Goal: Task Accomplishment & Management: Manage account settings

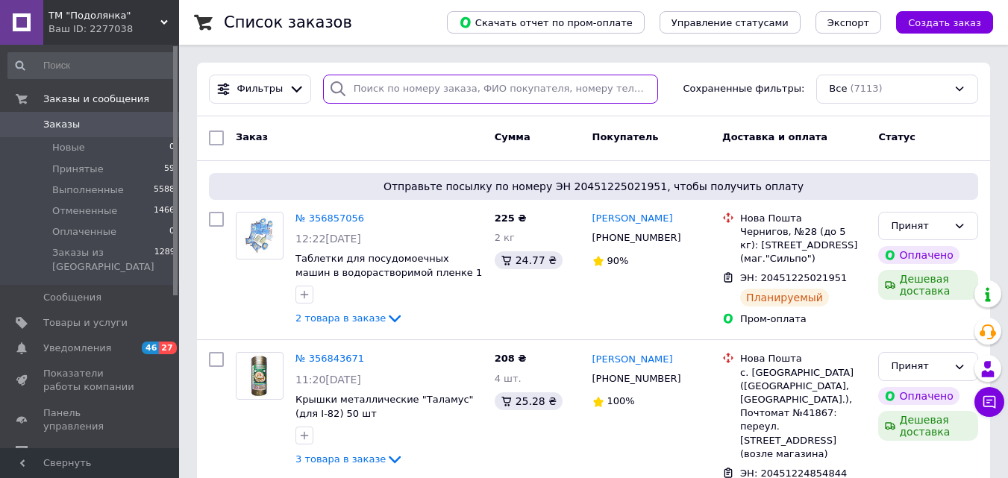
click at [372, 92] on input "search" at bounding box center [490, 89] width 335 height 29
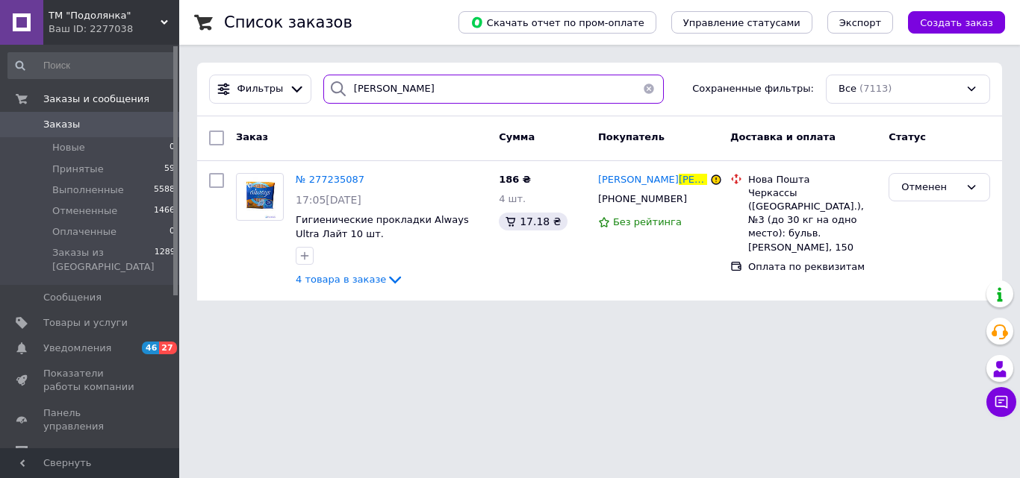
type input "[PERSON_NAME]"
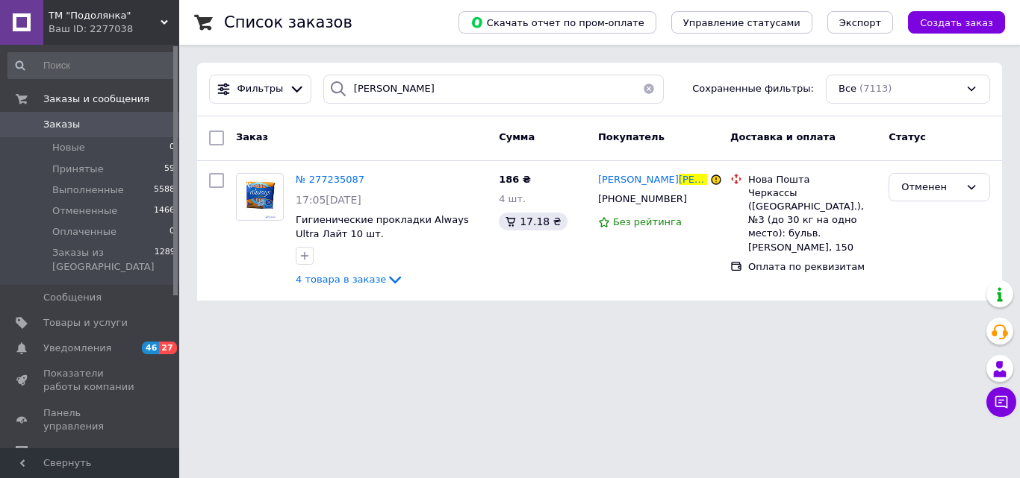
click at [645, 96] on button "button" at bounding box center [649, 89] width 30 height 29
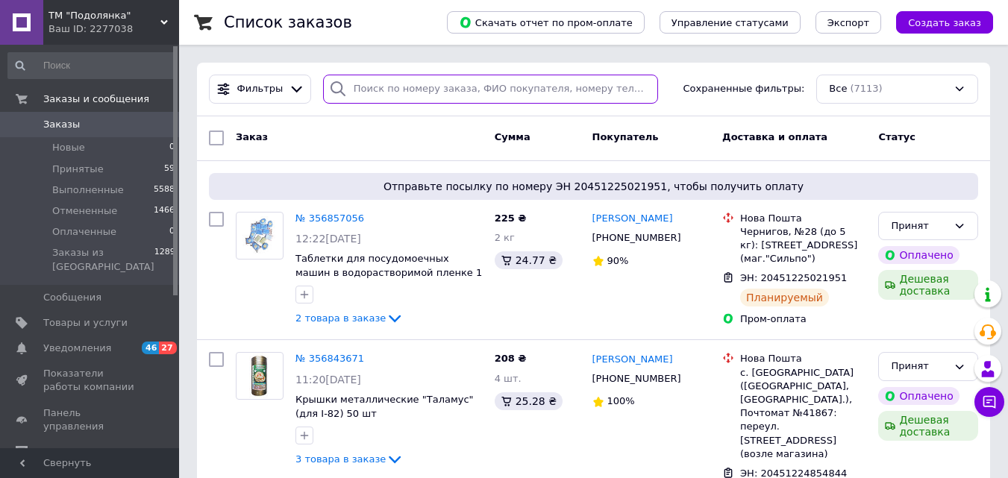
click at [424, 90] on input "search" at bounding box center [490, 89] width 335 height 29
type input "[PERSON_NAME]"
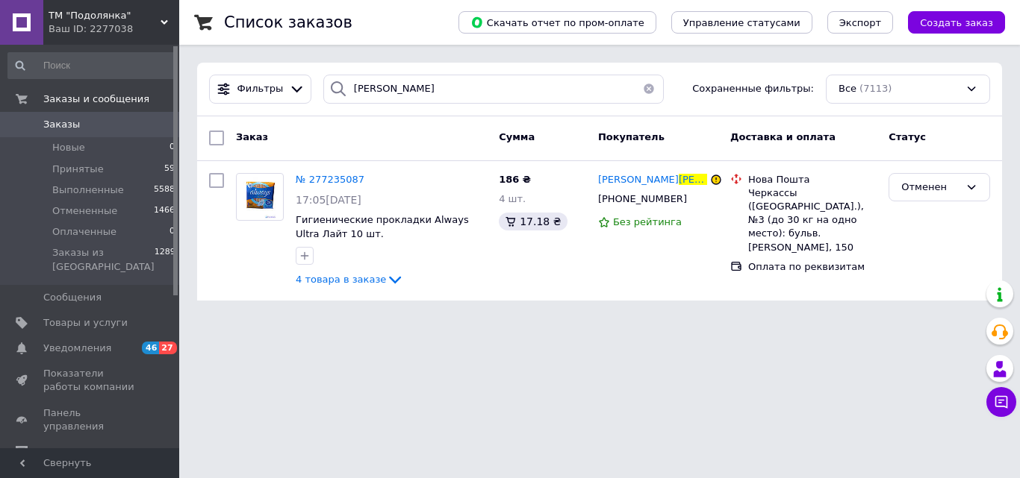
click at [646, 84] on button "button" at bounding box center [649, 89] width 30 height 29
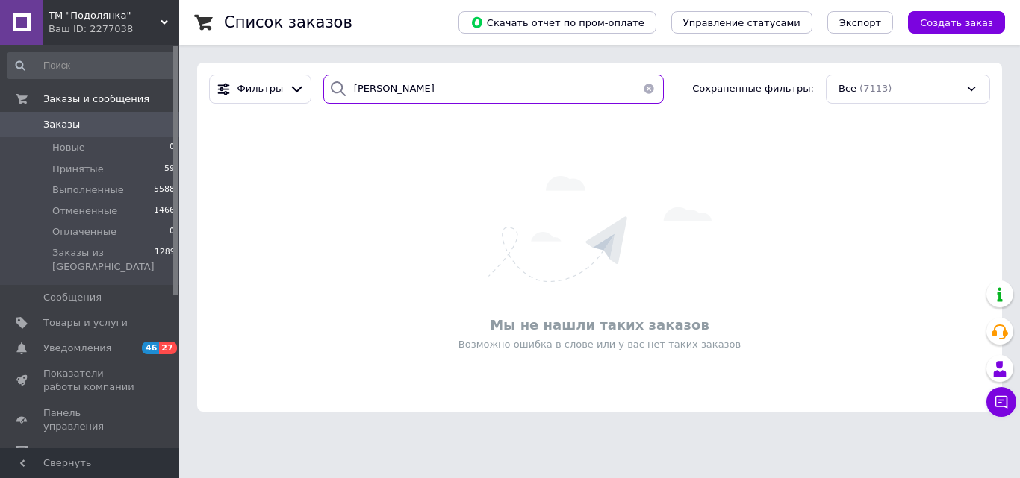
type input "[PERSON_NAME]"
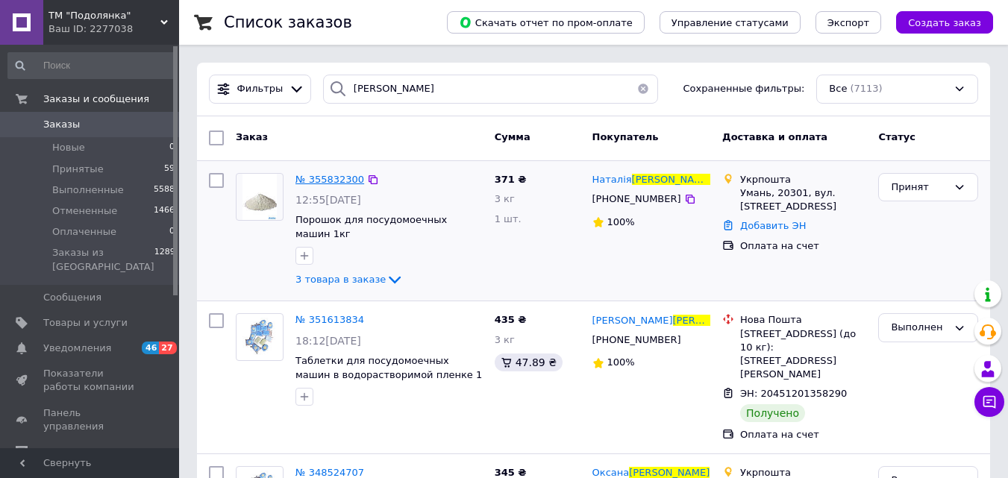
click at [346, 180] on span "№ 355832300" at bounding box center [330, 179] width 69 height 11
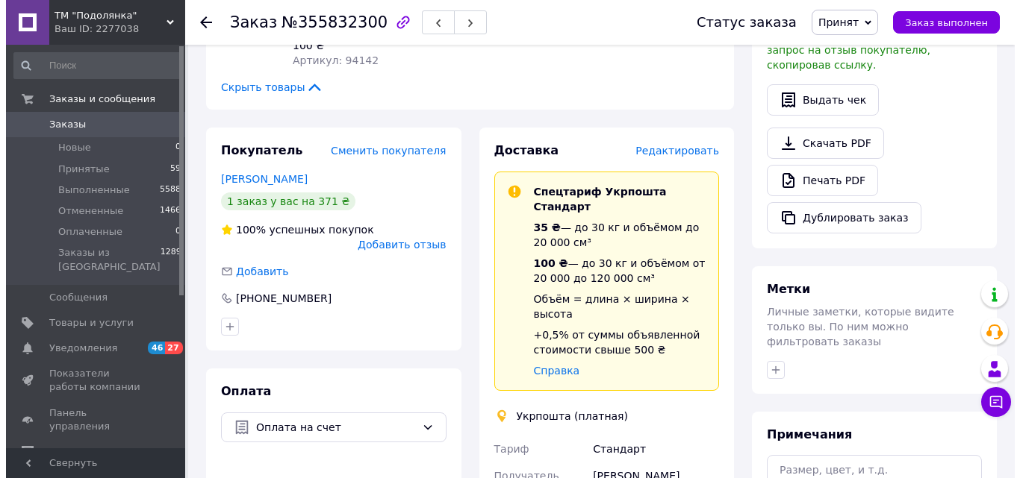
scroll to position [398, 0]
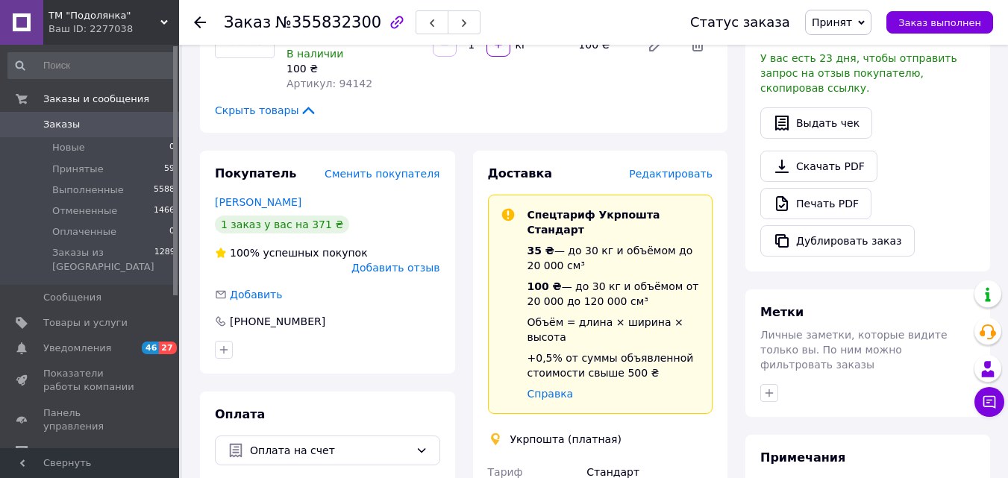
click at [695, 168] on span "Редактировать" at bounding box center [671, 174] width 84 height 12
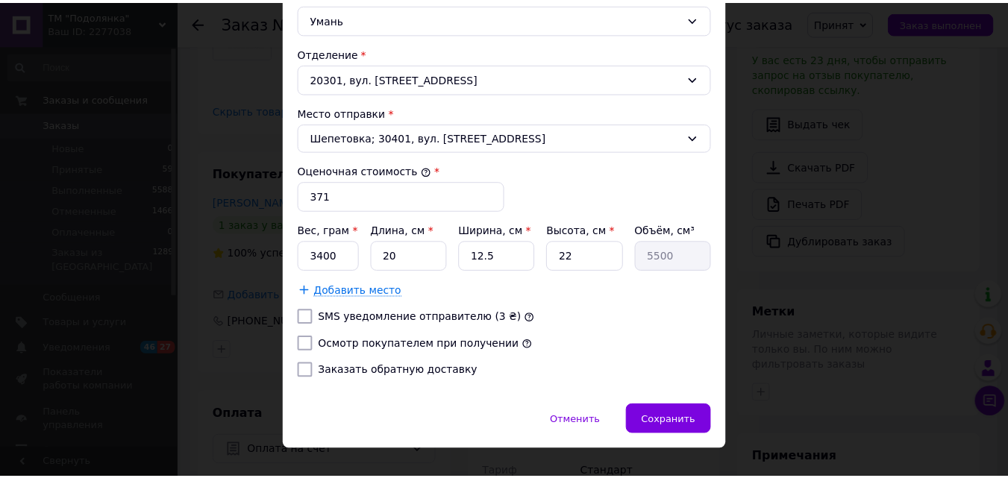
scroll to position [509, 0]
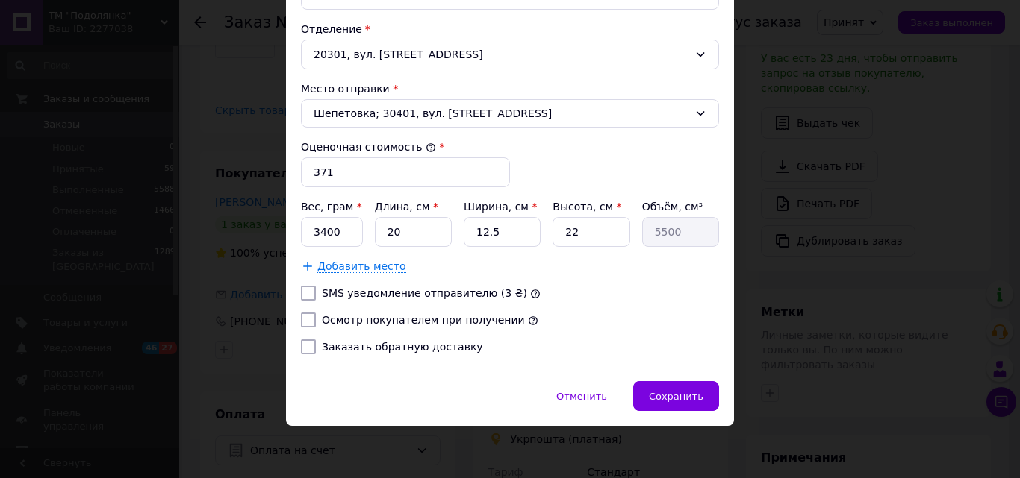
click at [361, 325] on label "Осмотр покупателем при получении" at bounding box center [423, 320] width 203 height 12
click at [316, 325] on input "Осмотр покупателем при получении" at bounding box center [308, 320] width 15 height 15
checkbox input "true"
click at [344, 237] on input "3400" at bounding box center [332, 232] width 62 height 30
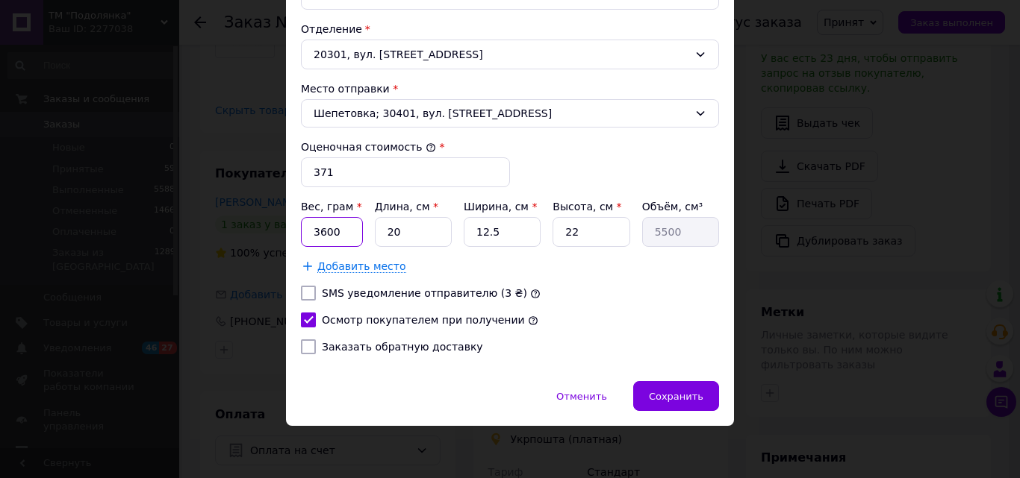
type input "3600"
click at [697, 415] on div "Отменить   Сохранить" at bounding box center [510, 403] width 448 height 45
click at [696, 401] on span "Сохранить" at bounding box center [676, 396] width 54 height 11
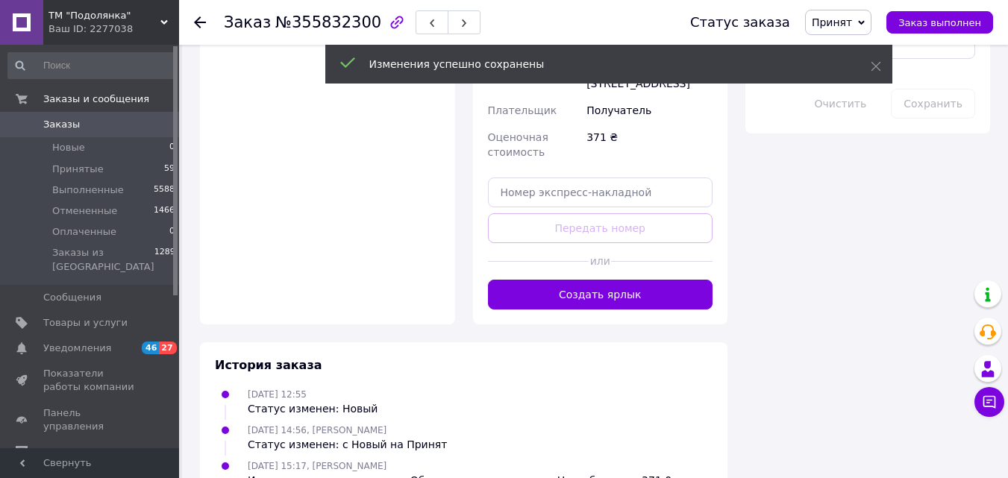
scroll to position [883, 0]
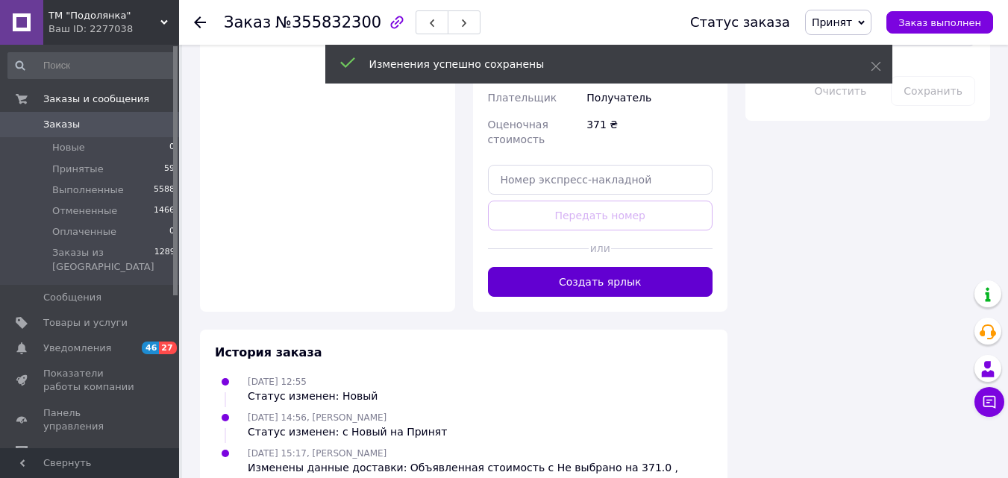
click at [654, 267] on button "Создать ярлык" at bounding box center [600, 282] width 225 height 30
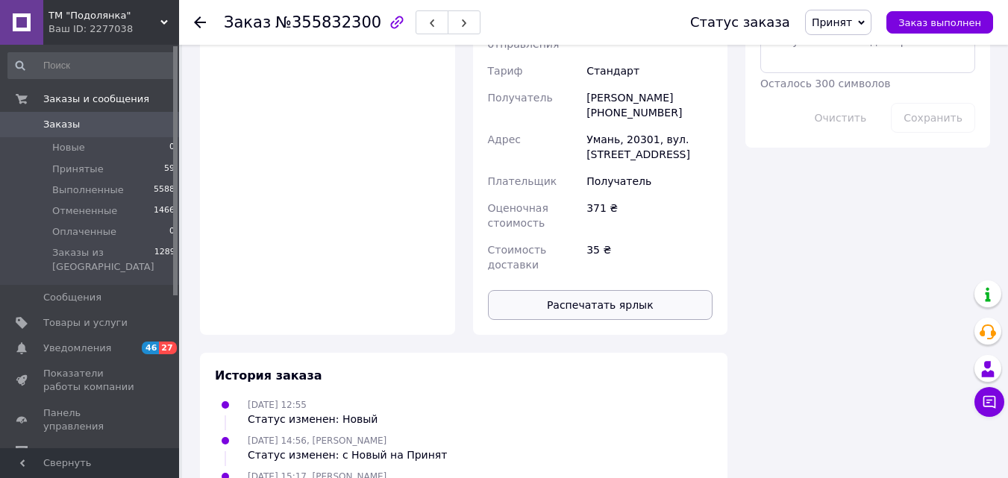
click at [658, 290] on button "Распечатать ярлык" at bounding box center [600, 305] width 225 height 30
